Goal: Task Accomplishment & Management: Use online tool/utility

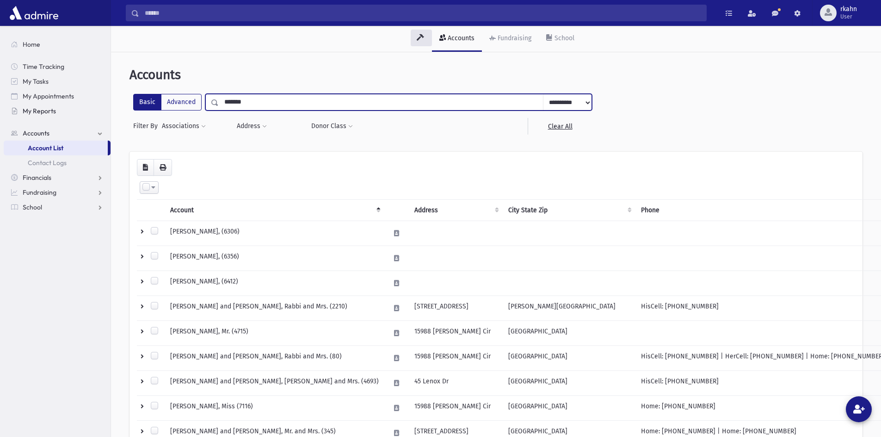
drag, startPoint x: 270, startPoint y: 106, endPoint x: 98, endPoint y: 104, distance: 171.6
click at [98, 104] on div "Search Results All Accounts" at bounding box center [440, 339] width 881 height 679
type input "******"
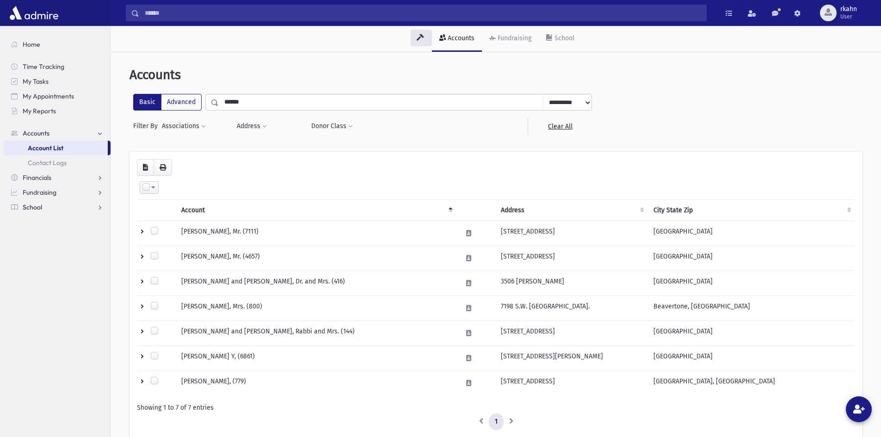
click at [36, 210] on span "School" at bounding box center [32, 207] width 19 height 8
click at [51, 207] on span "Attendance" at bounding box center [45, 207] width 34 height 8
click at [32, 222] on link "Entry" at bounding box center [57, 222] width 107 height 15
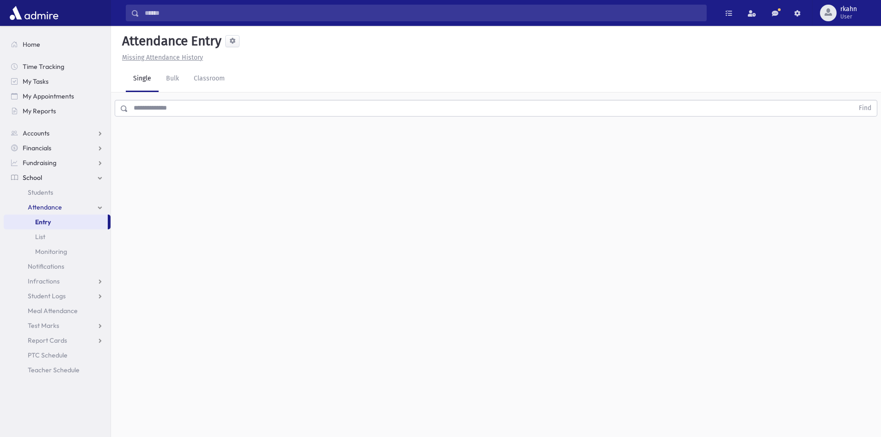
click at [292, 109] on input "text" at bounding box center [491, 108] width 726 height 17
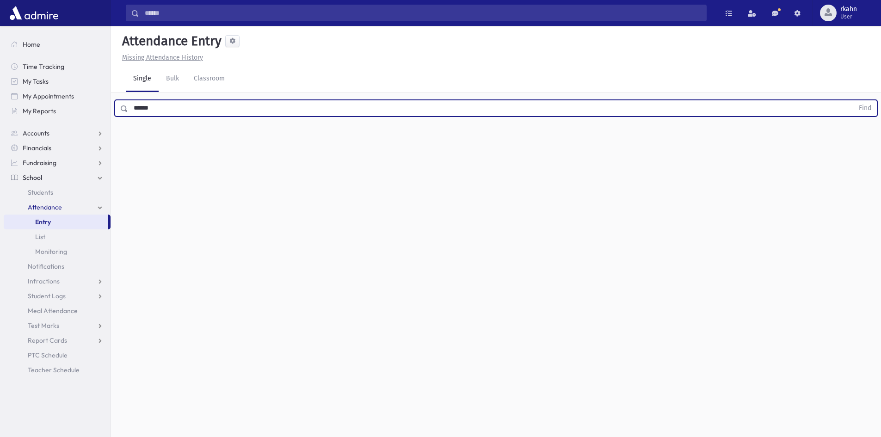
type input "******"
click at [853, 100] on button "Find" at bounding box center [865, 108] width 24 height 16
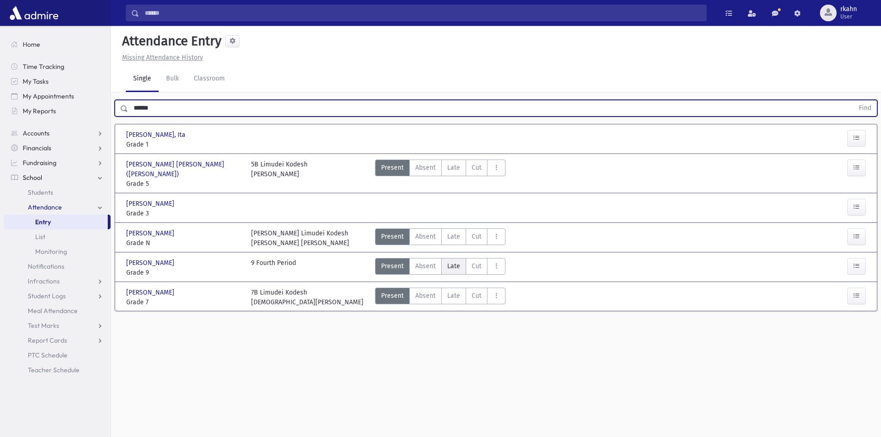
click at [449, 261] on span "Late" at bounding box center [453, 266] width 13 height 10
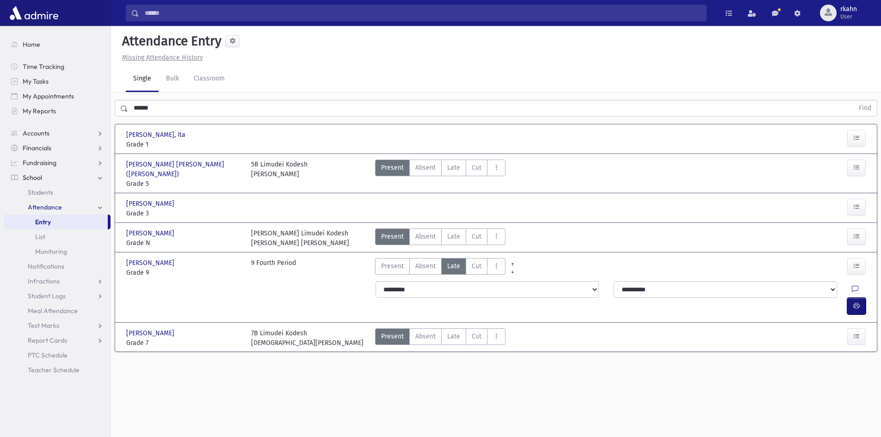
click at [859, 298] on button "button" at bounding box center [856, 306] width 18 height 17
